Goal: Task Accomplishment & Management: Manage account settings

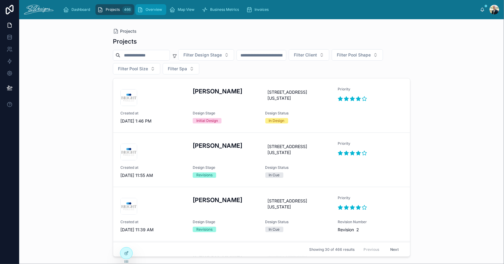
click at [148, 6] on div "Overview" at bounding box center [150, 10] width 27 height 10
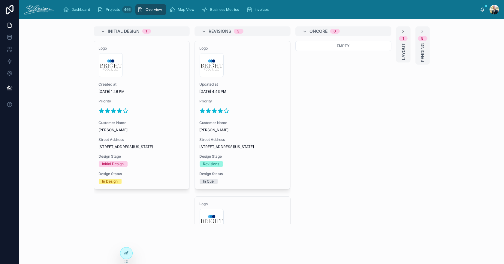
click at [246, 88] on div "Updated at 10/1/2025 4:43 PM" at bounding box center [243, 88] width 86 height 12
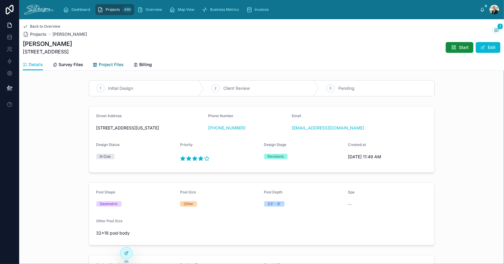
click at [101, 66] on span "Project Files" at bounding box center [111, 65] width 25 height 6
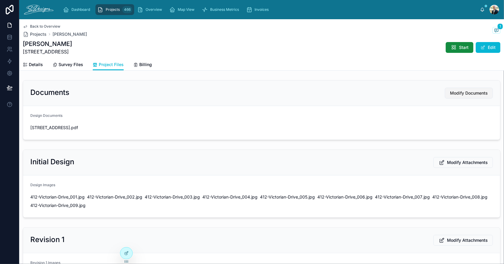
click at [474, 95] on span "Modify Documents" at bounding box center [469, 93] width 38 height 6
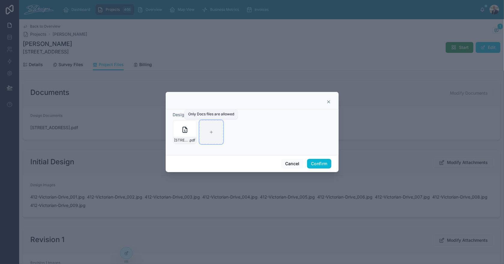
click at [215, 133] on div at bounding box center [211, 132] width 24 height 24
type input "**********"
click at [323, 168] on div "Cancel Confirm" at bounding box center [252, 163] width 173 height 17
click at [324, 165] on button "Confirm" at bounding box center [319, 164] width 24 height 10
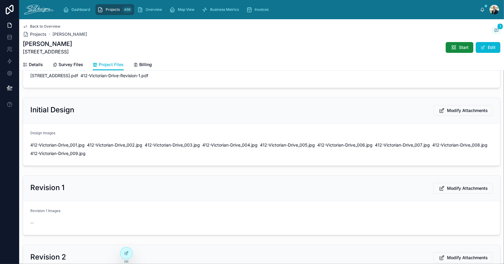
scroll to position [60, 0]
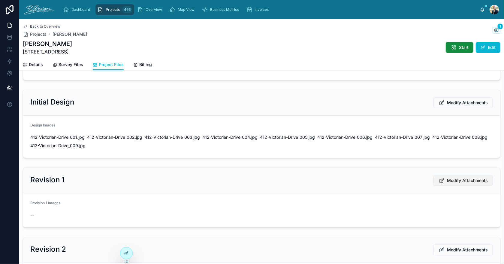
click at [453, 180] on span "Modify Attachments" at bounding box center [467, 180] width 41 height 6
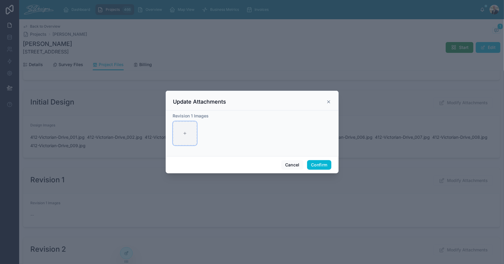
click at [185, 132] on icon at bounding box center [185, 133] width 4 height 4
type input "**********"
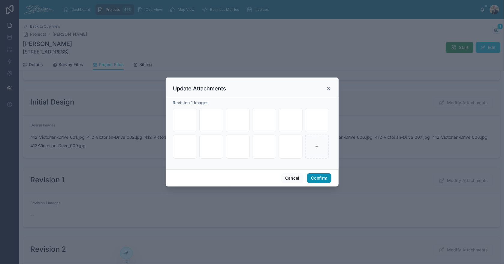
click at [314, 177] on button "Confirm" at bounding box center [319, 178] width 24 height 10
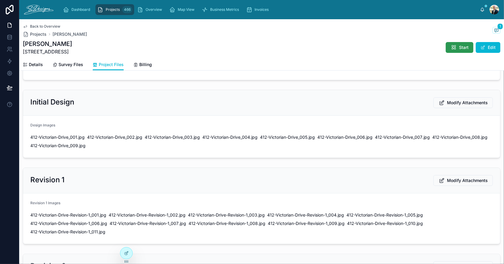
click at [451, 47] on icon at bounding box center [454, 47] width 6 height 6
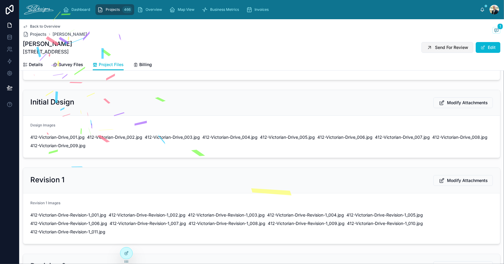
click at [438, 49] on span "Send For Review" at bounding box center [451, 47] width 33 height 6
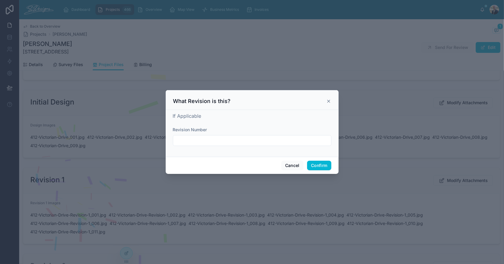
click at [290, 141] on input "text" at bounding box center [252, 140] width 158 height 8
click at [231, 144] on input "**********" at bounding box center [252, 140] width 158 height 8
click at [231, 142] on input "**********" at bounding box center [252, 140] width 158 height 8
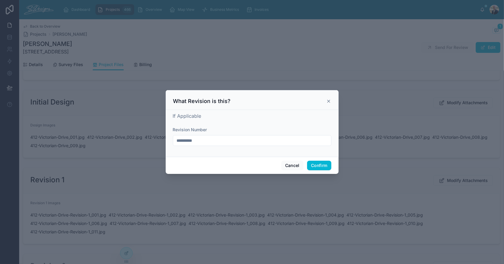
type input "**********"
click at [257, 123] on div "**********" at bounding box center [252, 132] width 158 height 40
click at [319, 165] on button "Confirm" at bounding box center [319, 166] width 24 height 10
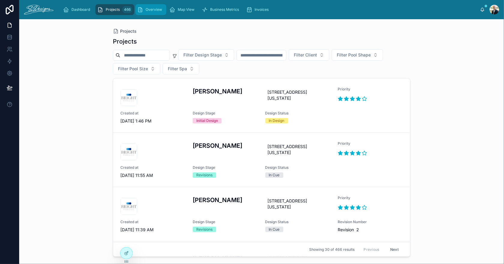
click at [146, 11] on span "Overview" at bounding box center [154, 9] width 17 height 5
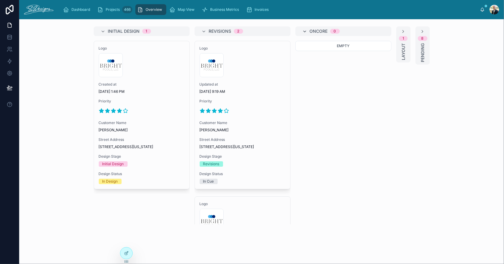
click at [303, 30] on icon at bounding box center [305, 31] width 5 height 5
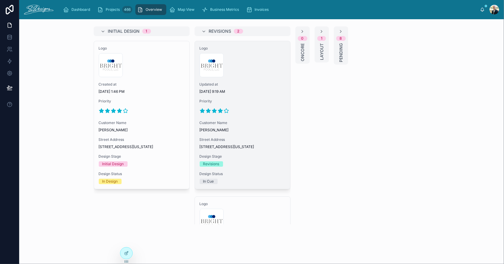
click at [257, 92] on span "[DATE] 9:19 AM" at bounding box center [243, 91] width 86 height 5
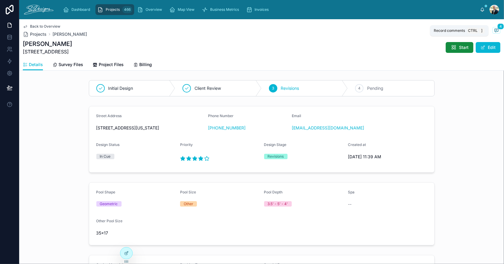
click at [494, 30] on icon at bounding box center [496, 30] width 5 height 5
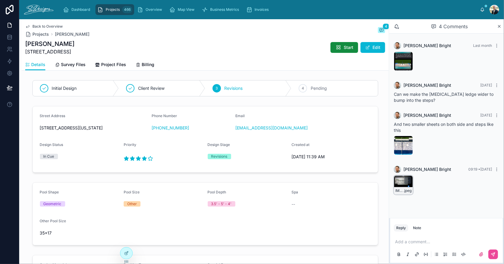
click at [397, 182] on div "IMG_3589 .jpeg" at bounding box center [403, 184] width 19 height 19
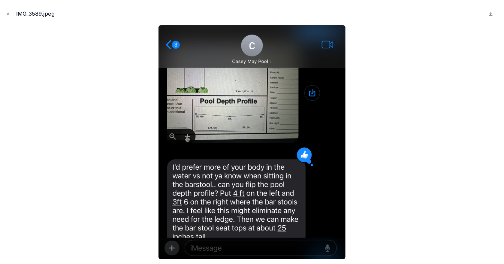
click at [96, 61] on div at bounding box center [252, 142] width 494 height 234
click at [8, 13] on icon "Close modal" at bounding box center [8, 14] width 4 height 4
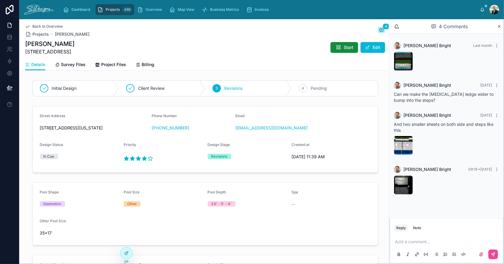
click at [40, 25] on span "Back to Overview" at bounding box center [47, 26] width 30 height 5
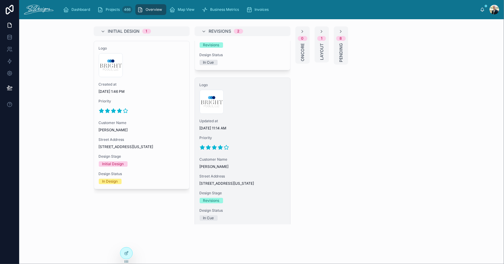
scroll to position [134, 0]
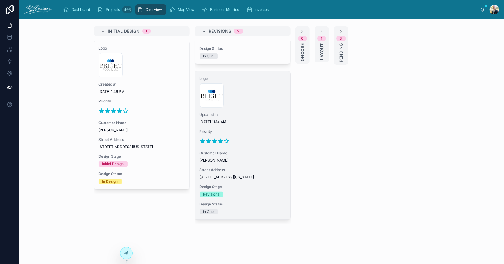
click at [262, 143] on div "Logo 300x300-logo .jpg Updated at 10/2/2025 11:14 AM Priority Customer Name Bra…" at bounding box center [242, 145] width 95 height 148
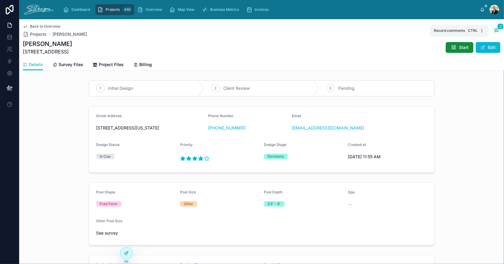
click at [495, 30] on icon at bounding box center [497, 30] width 4 height 3
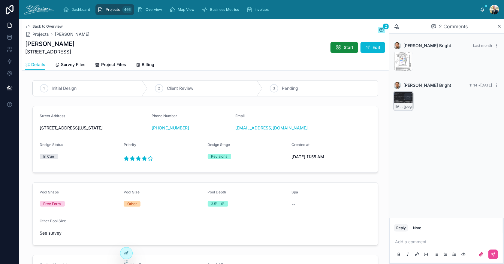
click at [395, 95] on div "IMG_3593 .jpeg" at bounding box center [403, 100] width 19 height 19
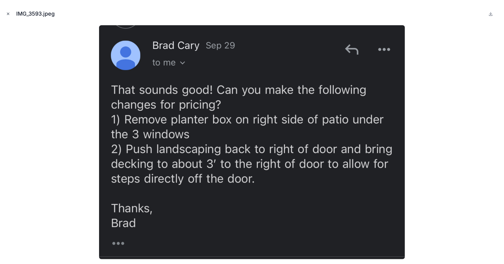
click at [8, 15] on icon "Close modal" at bounding box center [8, 14] width 4 height 4
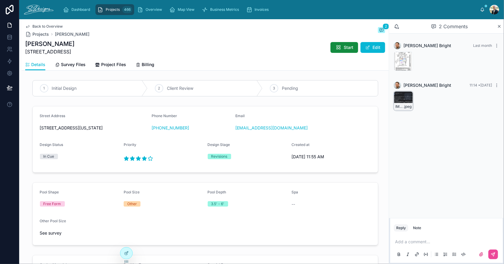
click at [396, 98] on div "IMG_3593 .jpeg" at bounding box center [403, 100] width 19 height 19
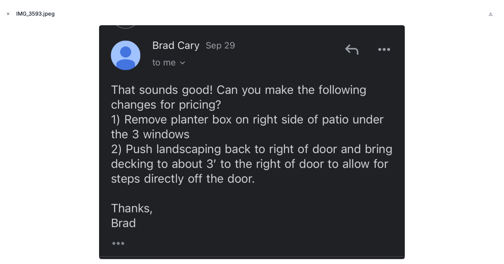
click at [8, 14] on icon "Close modal" at bounding box center [8, 14] width 2 height 2
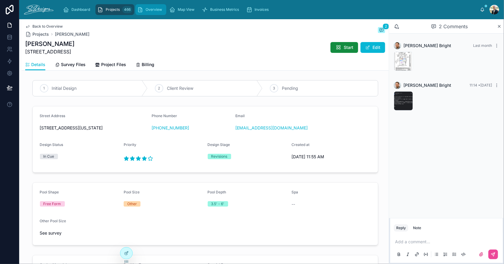
click at [148, 12] on div "Overview" at bounding box center [150, 10] width 27 height 10
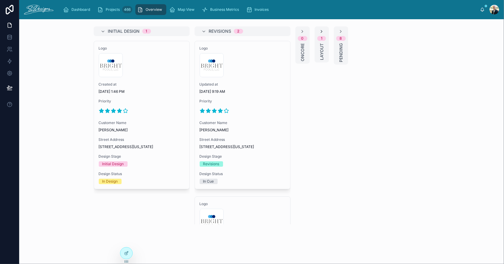
click at [319, 31] on icon at bounding box center [321, 31] width 5 height 5
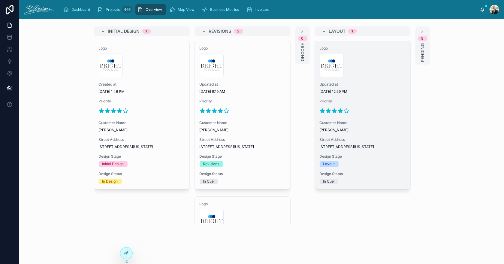
click at [378, 126] on div "Customer Name Sarah Plumb" at bounding box center [363, 126] width 86 height 12
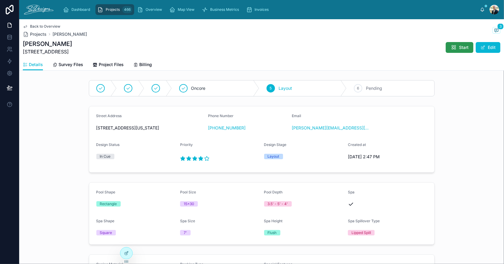
click at [454, 49] on button "Start" at bounding box center [460, 47] width 28 height 11
drag, startPoint x: 24, startPoint y: 52, endPoint x: 39, endPoint y: 52, distance: 15.6
click at [39, 52] on span "[STREET_ADDRESS]" at bounding box center [47, 51] width 49 height 7
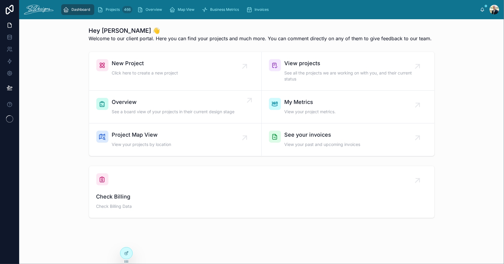
click at [179, 101] on span "Overview" at bounding box center [173, 102] width 123 height 8
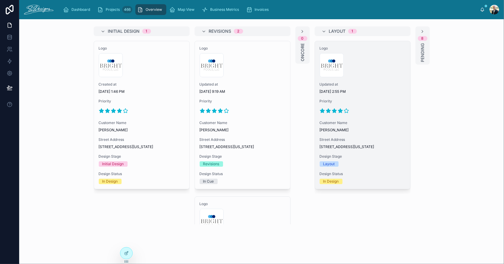
click at [359, 79] on div "Logo 300x300-logo .jpg Updated at [DATE] 2:55 PM Priority Customer Name [PERSON…" at bounding box center [362, 115] width 95 height 148
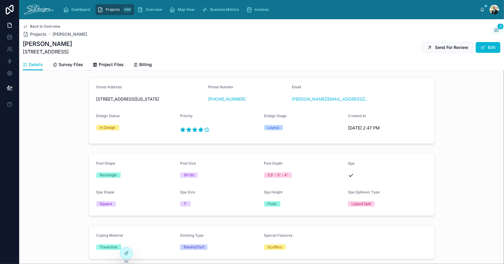
scroll to position [30, 0]
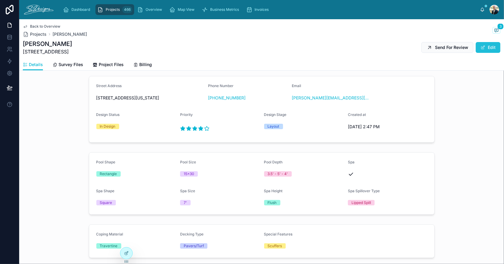
click at [490, 50] on button "Edit" at bounding box center [488, 47] width 25 height 11
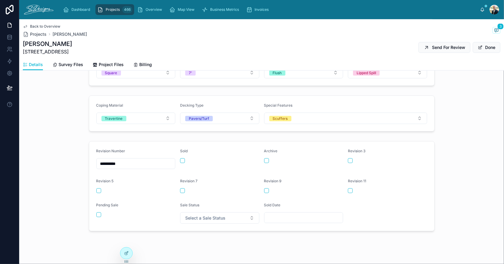
scroll to position [221, 0]
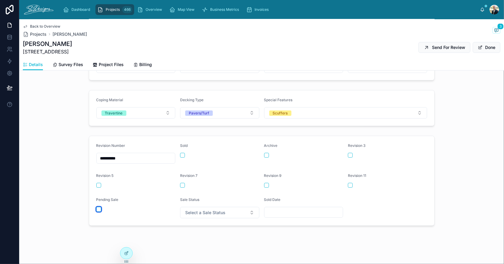
click at [96, 209] on button "button" at bounding box center [98, 209] width 5 height 5
drag, startPoint x: 192, startPoint y: 208, endPoint x: 196, endPoint y: 208, distance: 3.6
click at [192, 210] on span "Select a Sale Status" at bounding box center [205, 213] width 40 height 6
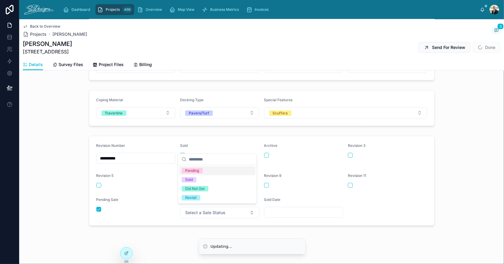
click at [201, 173] on div "Pending" at bounding box center [217, 170] width 76 height 9
click at [327, 197] on div "Sold Date" at bounding box center [303, 200] width 79 height 7
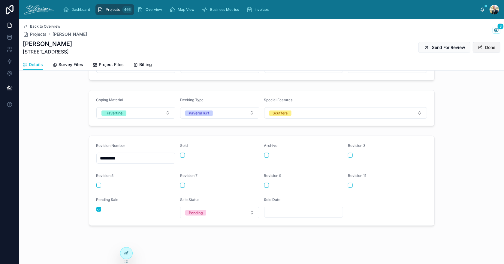
click at [486, 48] on button "Done" at bounding box center [487, 47] width 28 height 11
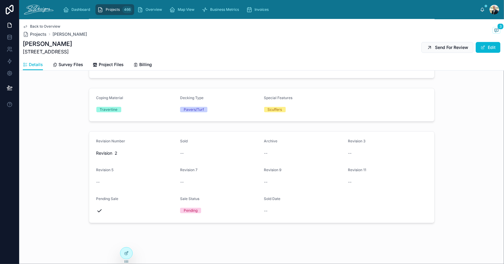
scroll to position [171, 0]
click at [493, 33] on button "3" at bounding box center [497, 31] width 8 height 8
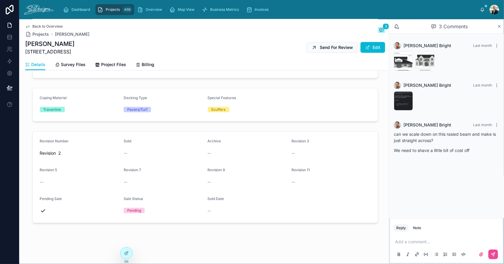
click at [500, 27] on icon at bounding box center [499, 26] width 2 height 2
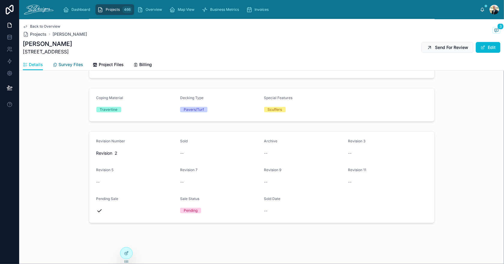
click at [61, 63] on span "Survey Files" at bounding box center [71, 65] width 25 height 6
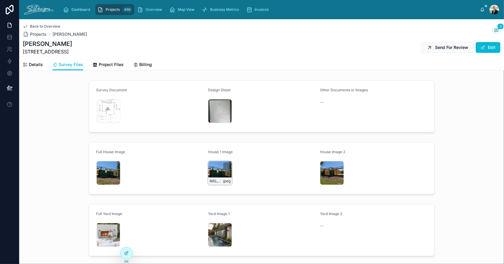
click at [216, 171] on div "IMG_3019 .jpeg" at bounding box center [220, 173] width 24 height 24
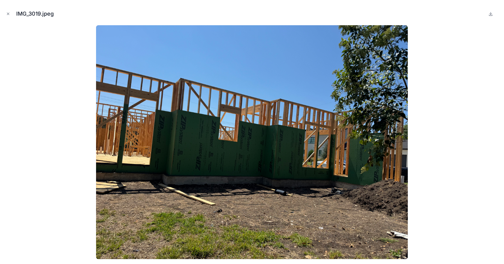
click at [10, 15] on icon "Close modal" at bounding box center [8, 14] width 4 height 4
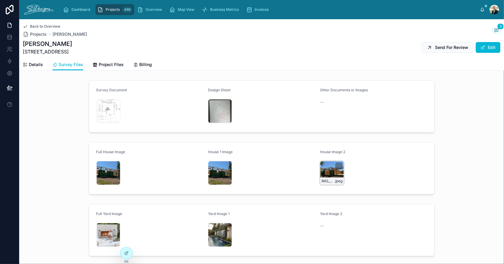
click at [326, 168] on div "IMG_3018 .jpeg" at bounding box center [332, 173] width 24 height 24
